Goal: Task Accomplishment & Management: Manage account settings

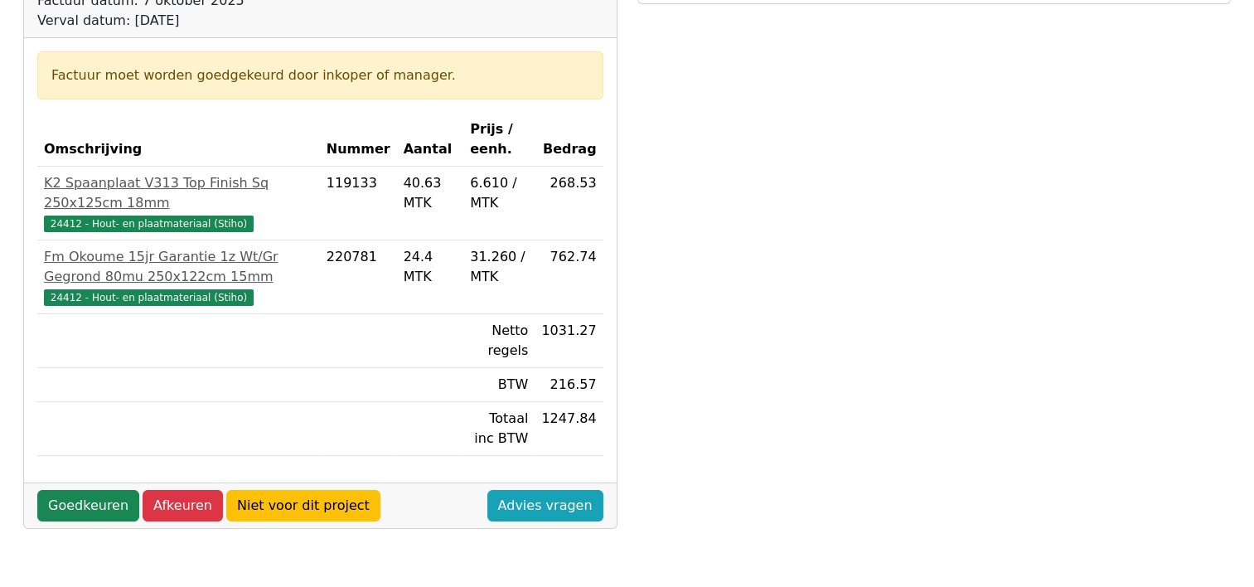
scroll to position [332, 0]
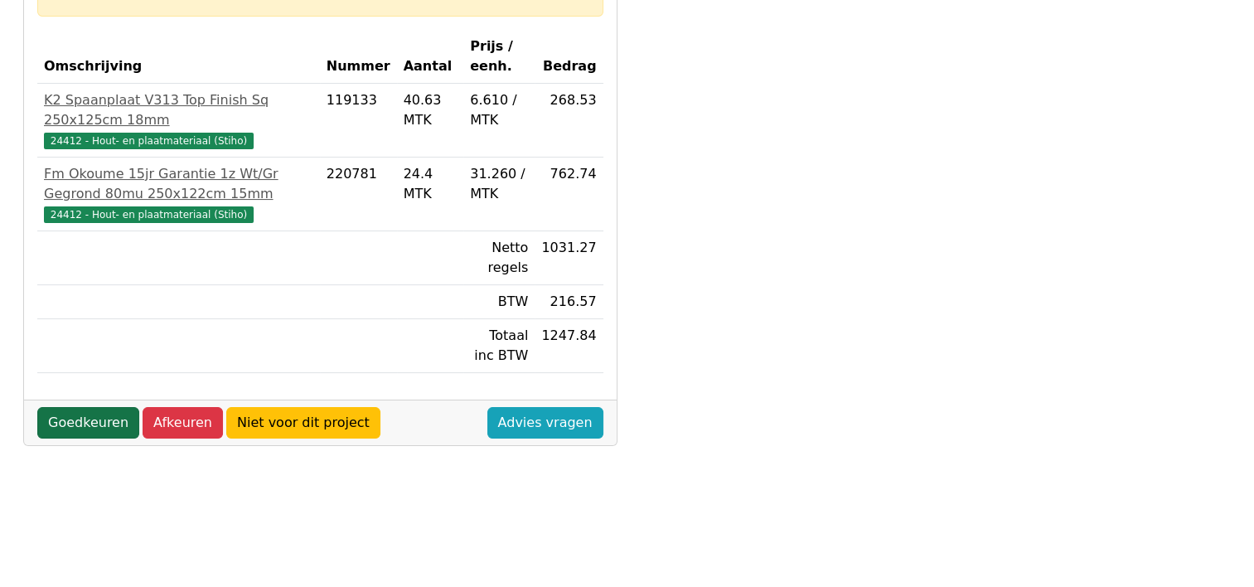
click at [84, 420] on link "Goedkeuren" at bounding box center [88, 422] width 102 height 31
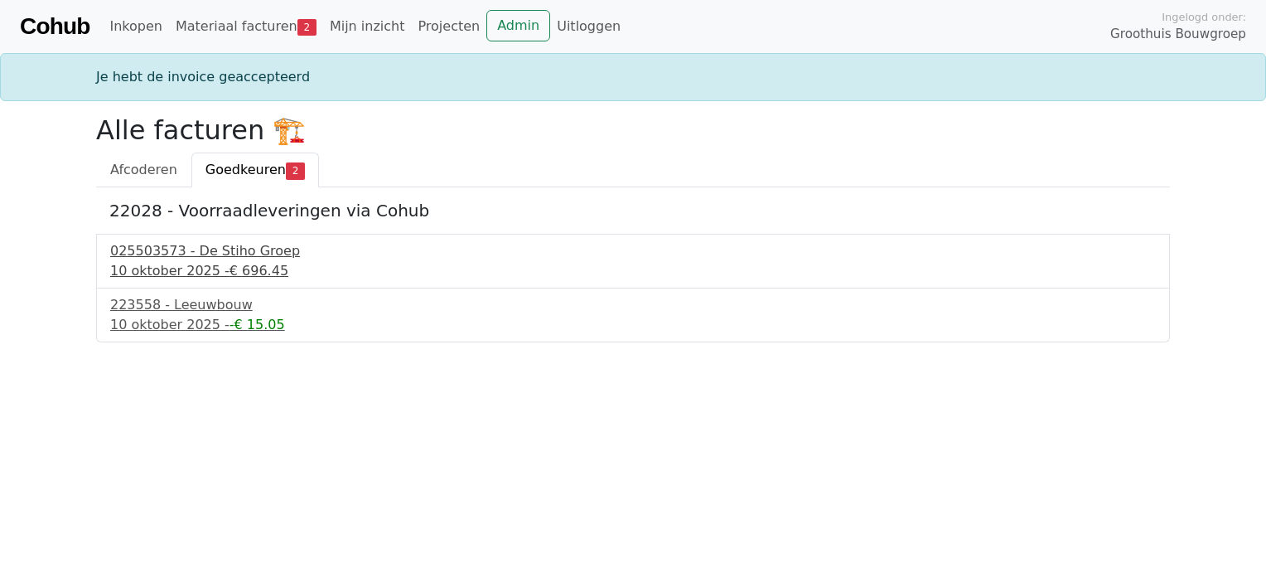
click at [198, 262] on div "10 oktober 2025 - € 696.45" at bounding box center [633, 271] width 1046 height 20
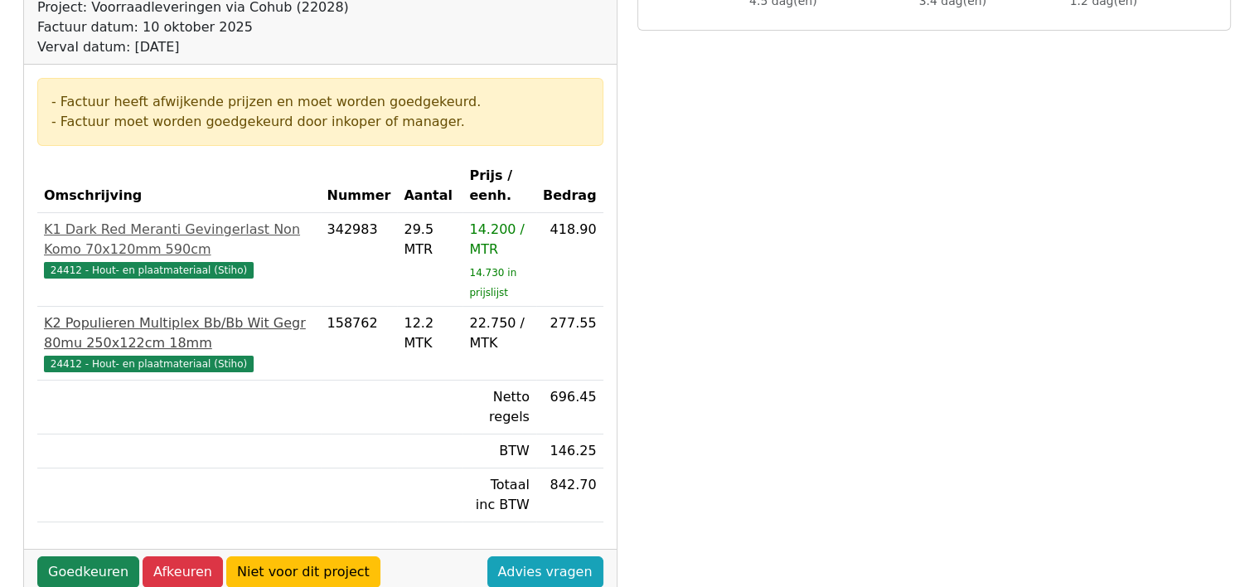
scroll to position [249, 0]
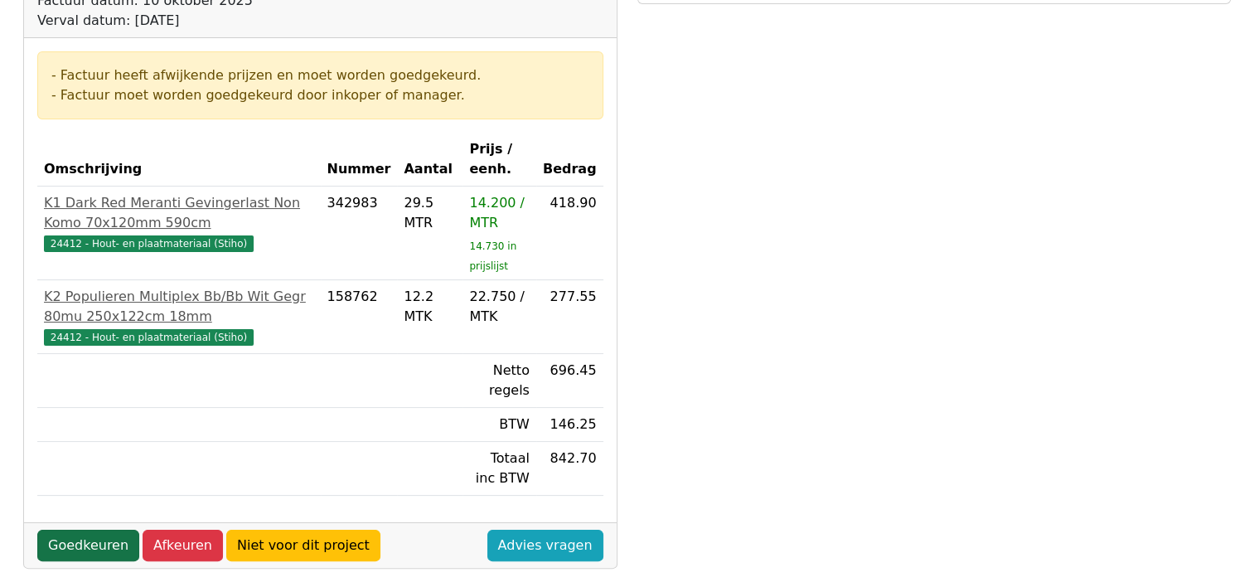
click at [91, 540] on link "Goedkeuren" at bounding box center [88, 545] width 102 height 31
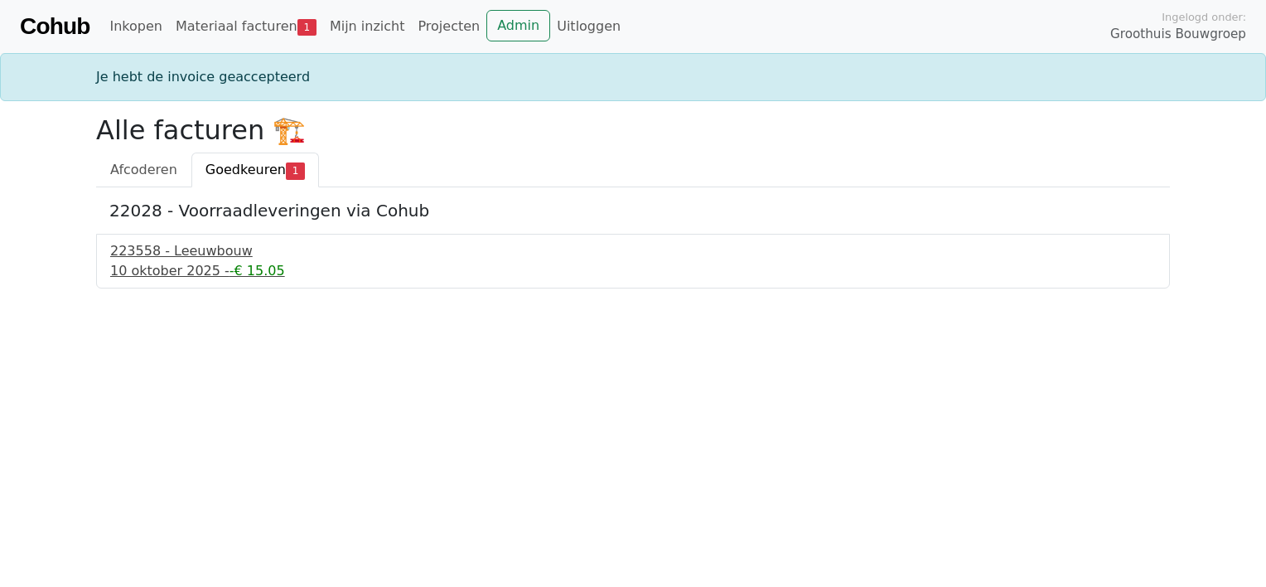
click at [153, 264] on div "[DATE] - -€ 15.05" at bounding box center [633, 271] width 1046 height 20
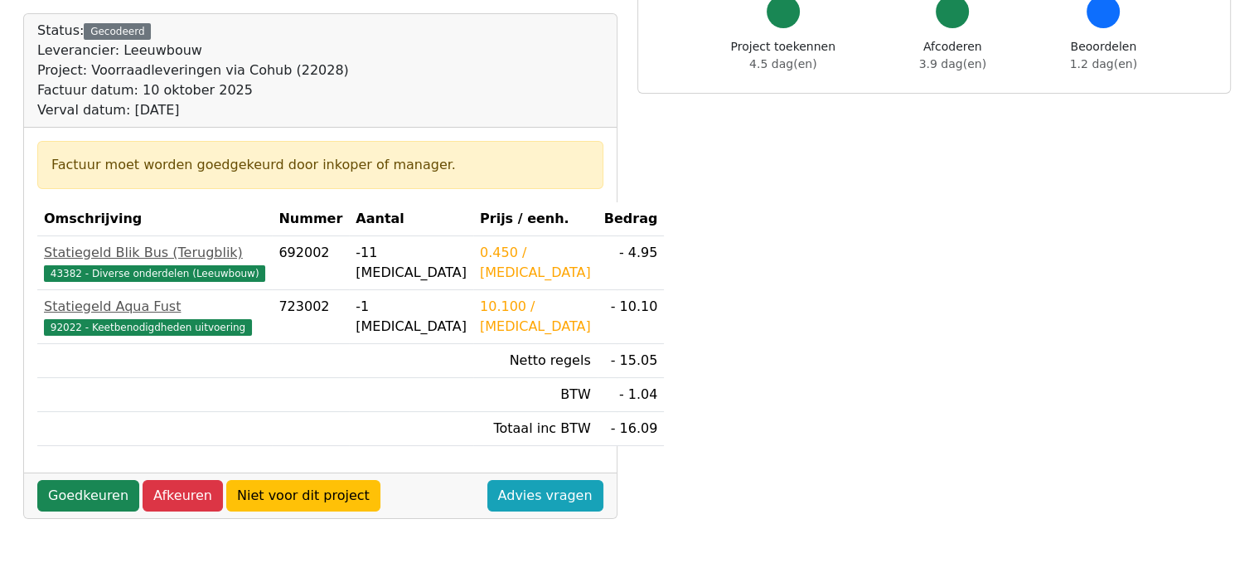
scroll to position [166, 0]
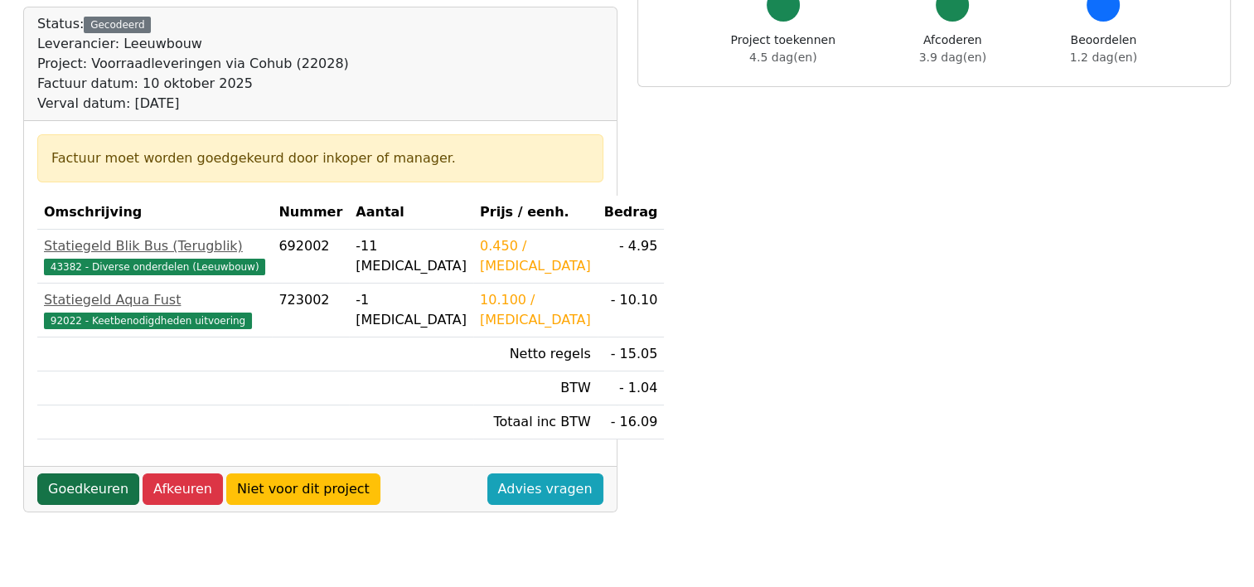
click at [85, 483] on link "Goedkeuren" at bounding box center [88, 488] width 102 height 31
